Goal: Entertainment & Leisure: Consume media (video, audio)

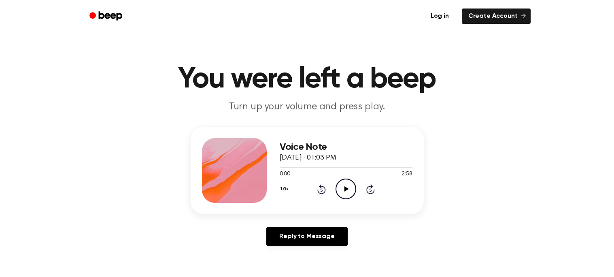
click at [346, 189] on icon at bounding box center [346, 188] width 4 height 5
click at [320, 192] on icon "Rewind 5 seconds" at bounding box center [321, 189] width 9 height 11
click at [351, 188] on icon "Play Audio" at bounding box center [345, 188] width 21 height 21
